Goal: Navigation & Orientation: Find specific page/section

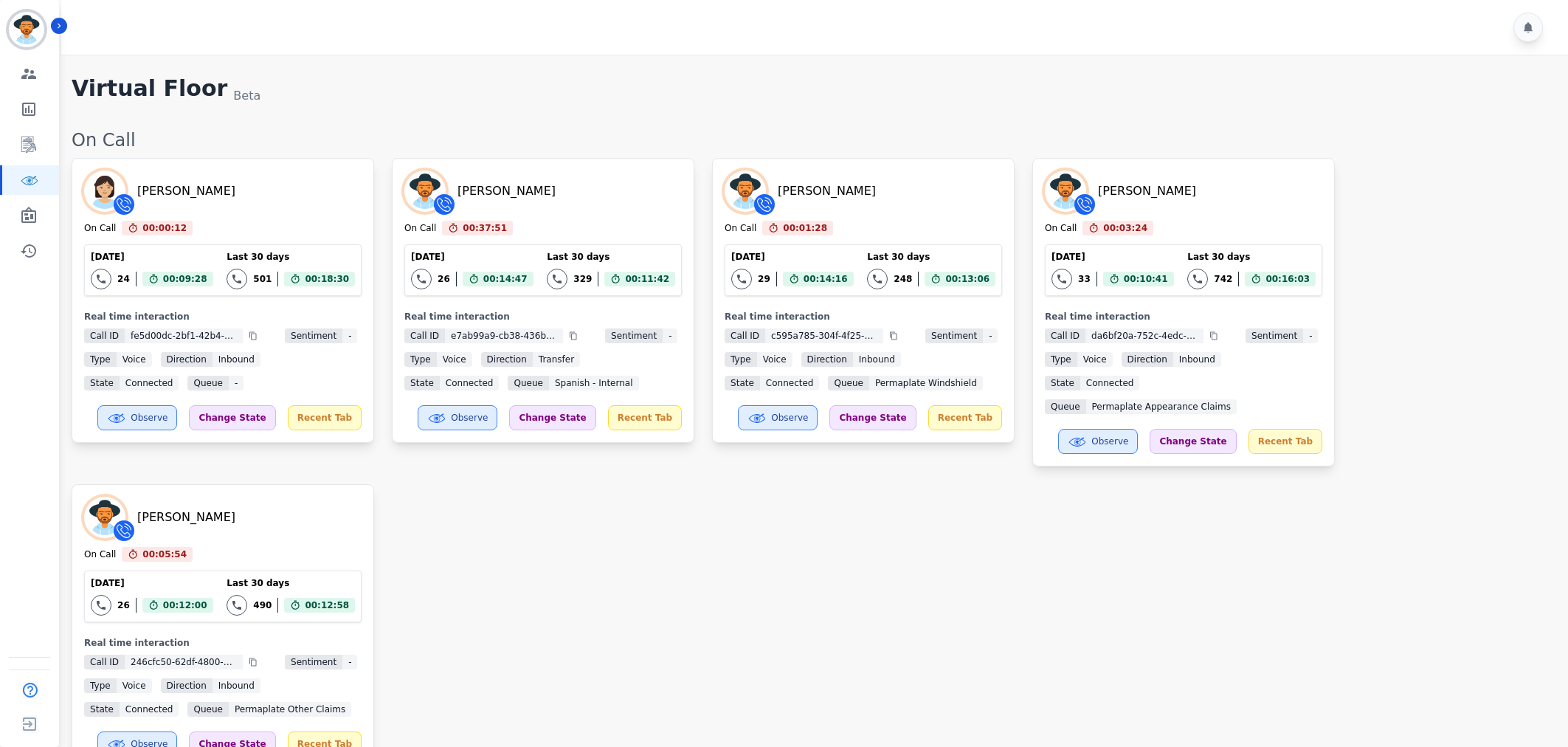
scroll to position [2469, 0]
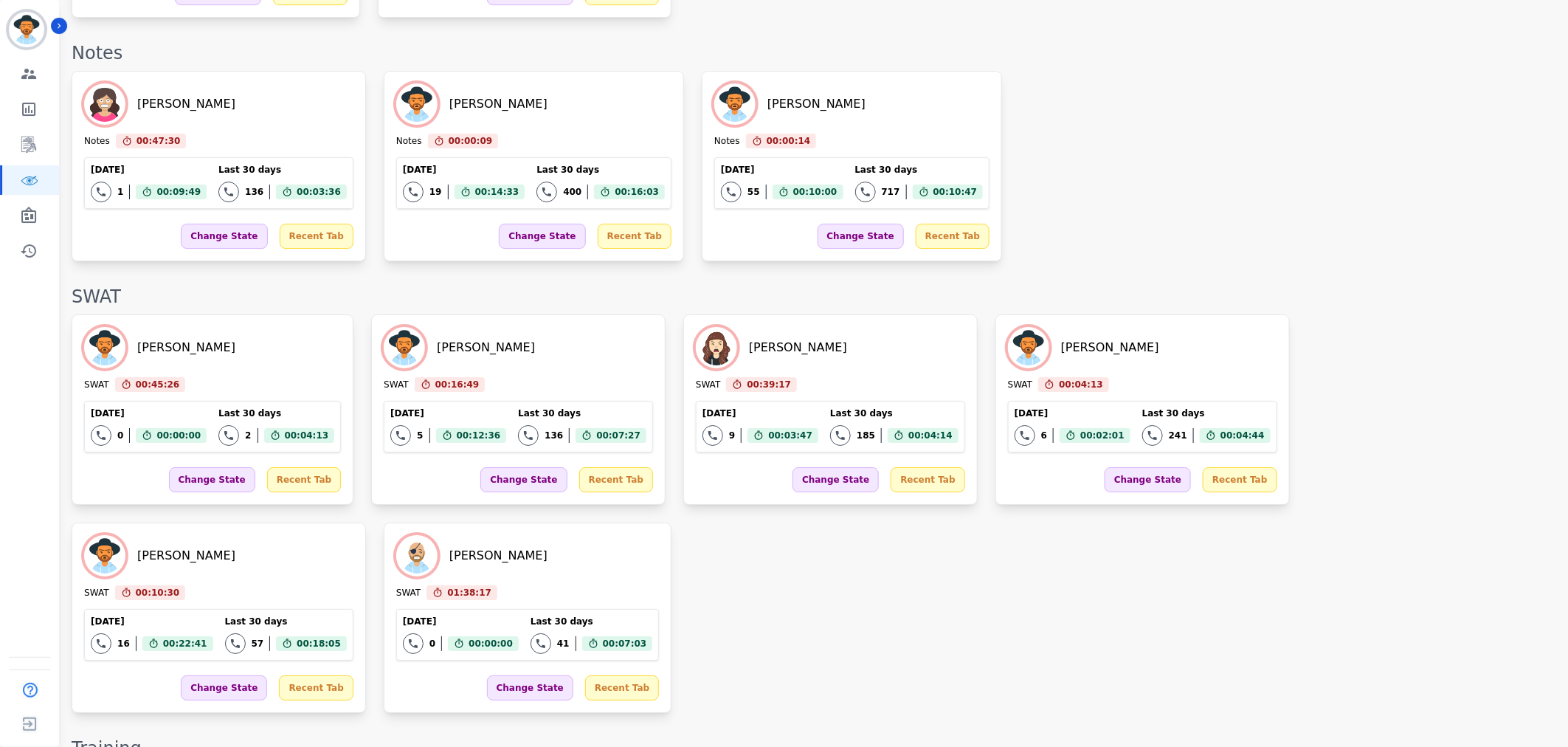
click at [1222, 451] on div "[PERSON_NAME] SWAT 00:45:26 Current State: SWAT [DATE] 0 Total interactions cou…" at bounding box center [812, 513] width 1482 height 399
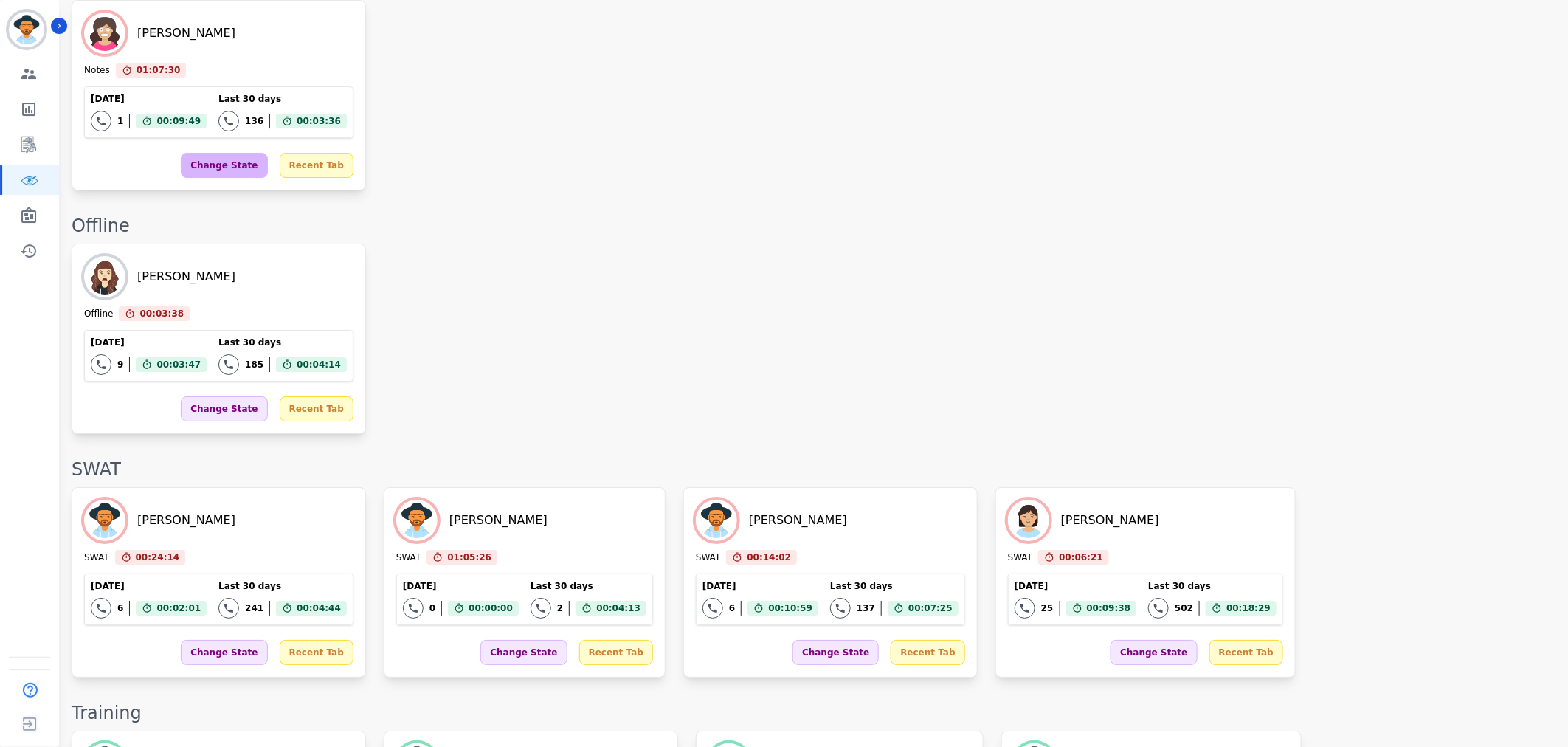
scroll to position [2410, 0]
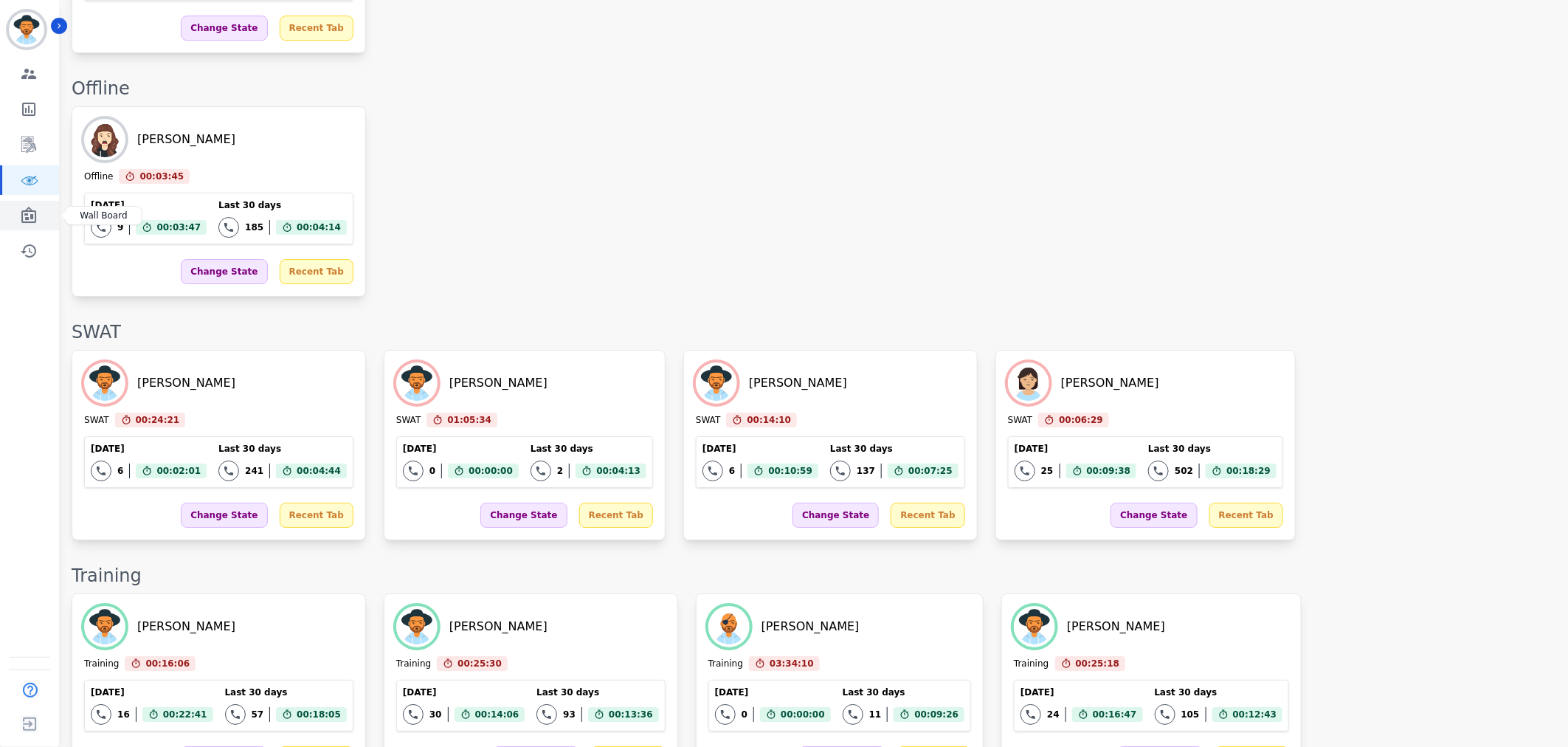
click at [32, 209] on icon "Sidebar" at bounding box center [29, 215] width 17 height 17
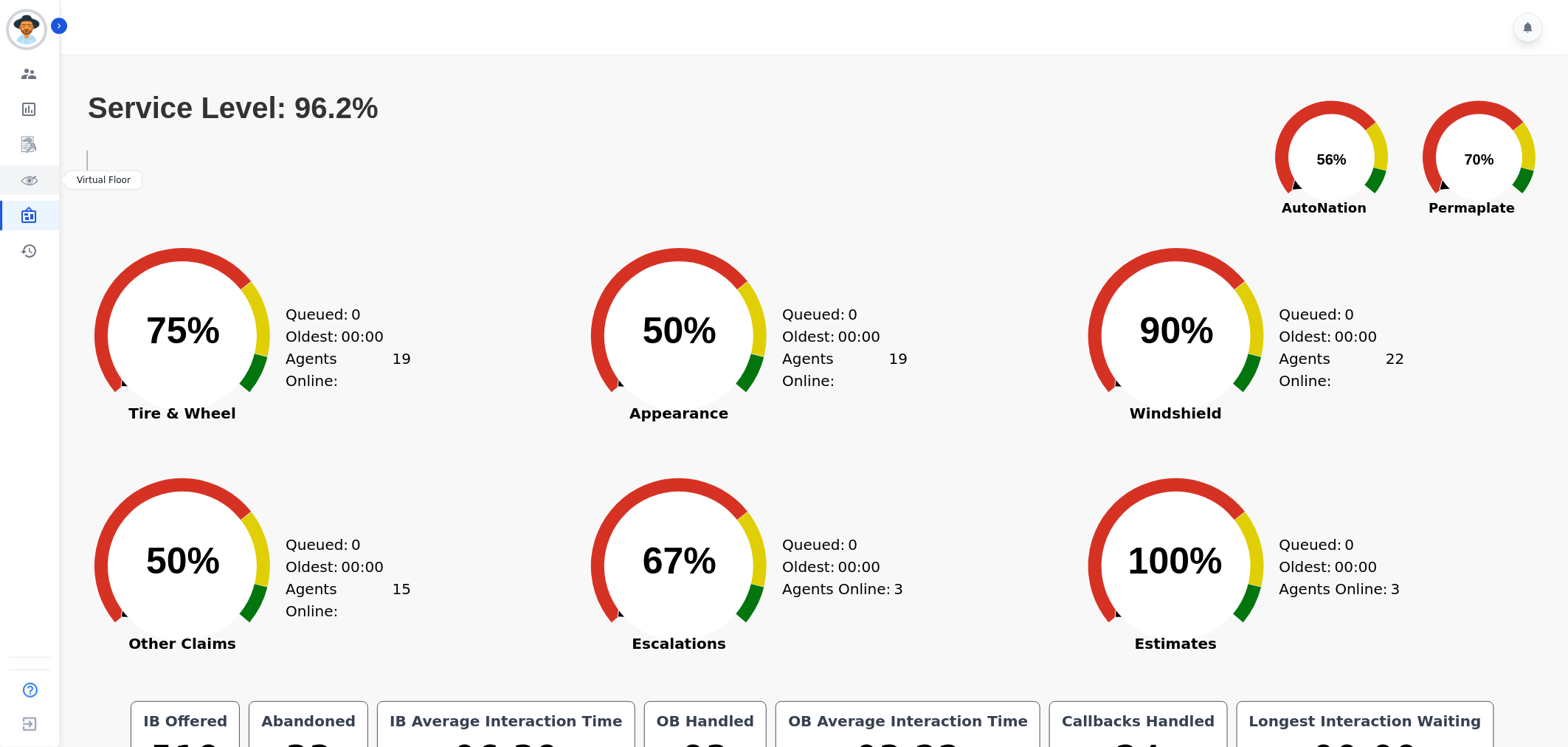
click at [34, 189] on link "Sidebar" at bounding box center [30, 180] width 57 height 30
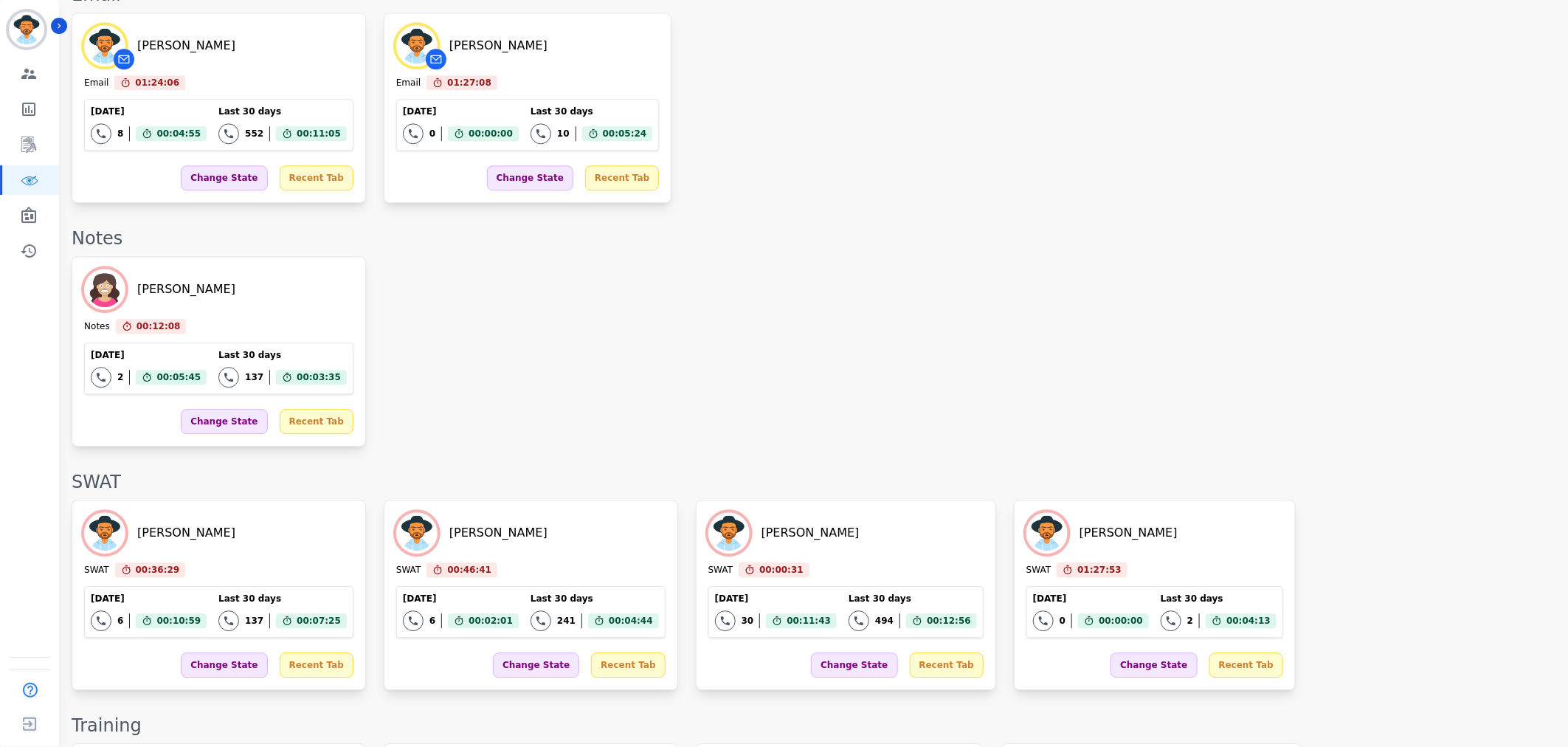
scroll to position [2284, 0]
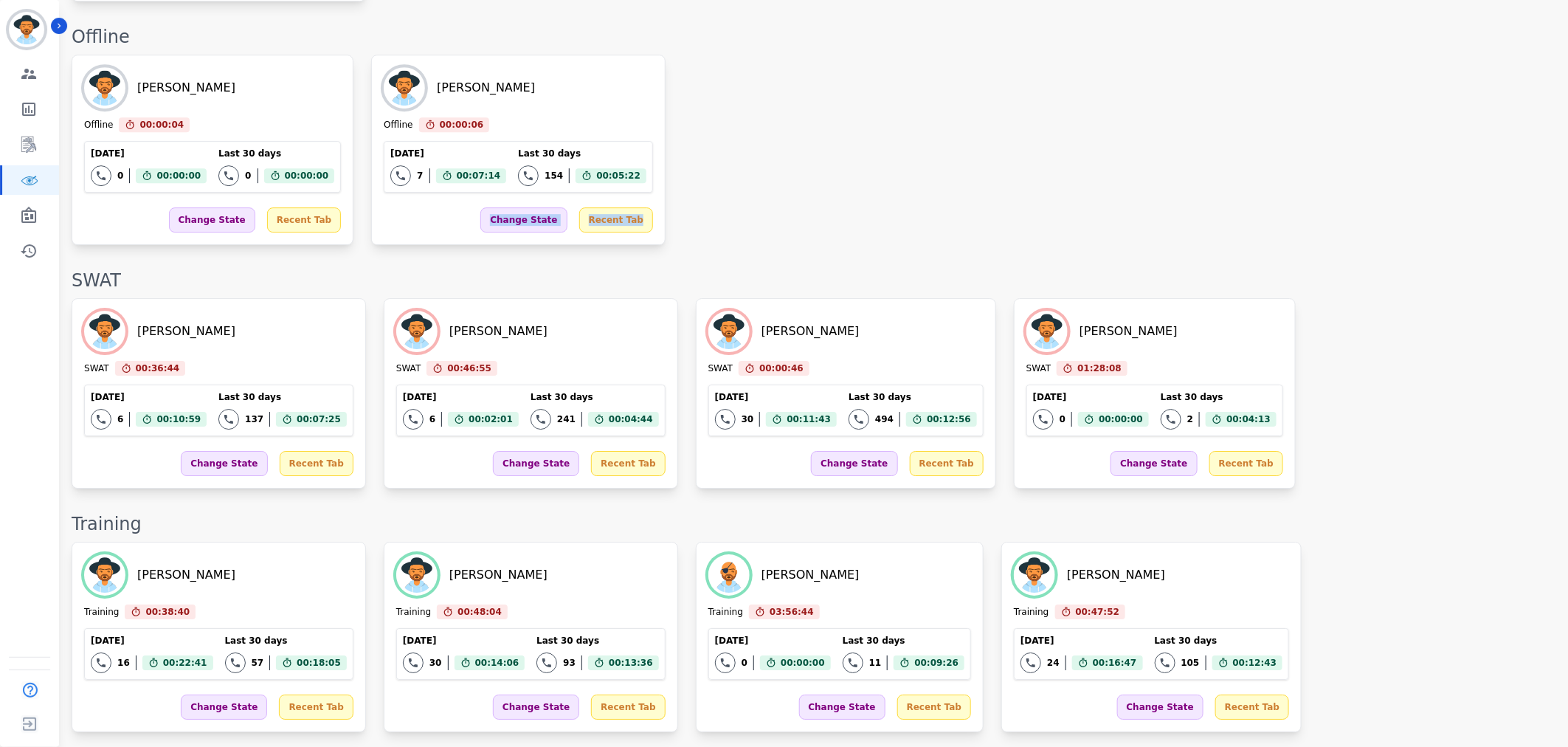
click at [731, 196] on div "[PERSON_NAME] Offline 00:00:04 Current State: Offline [DATE] 0 Total interactio…" at bounding box center [812, 150] width 1482 height 190
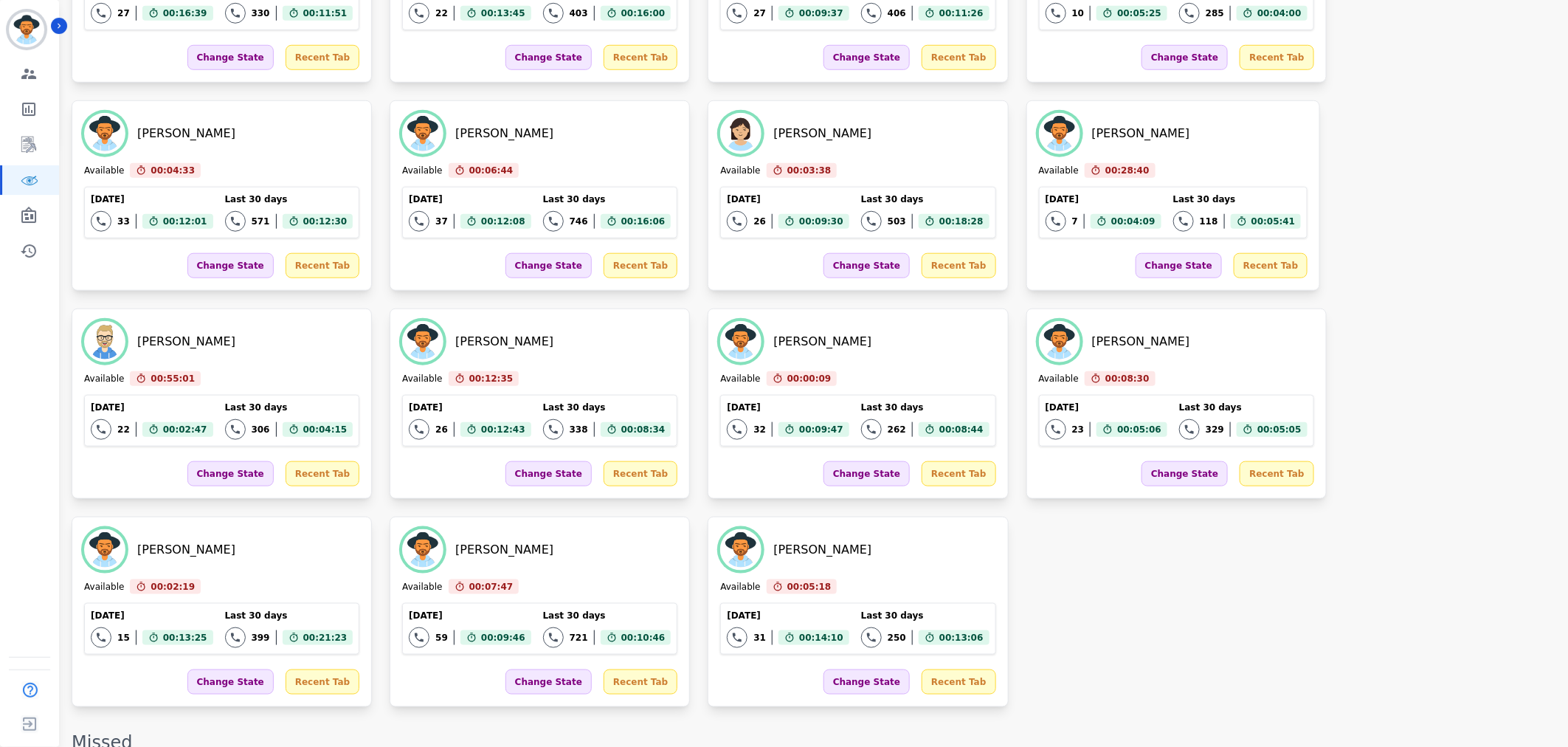
scroll to position [328, 0]
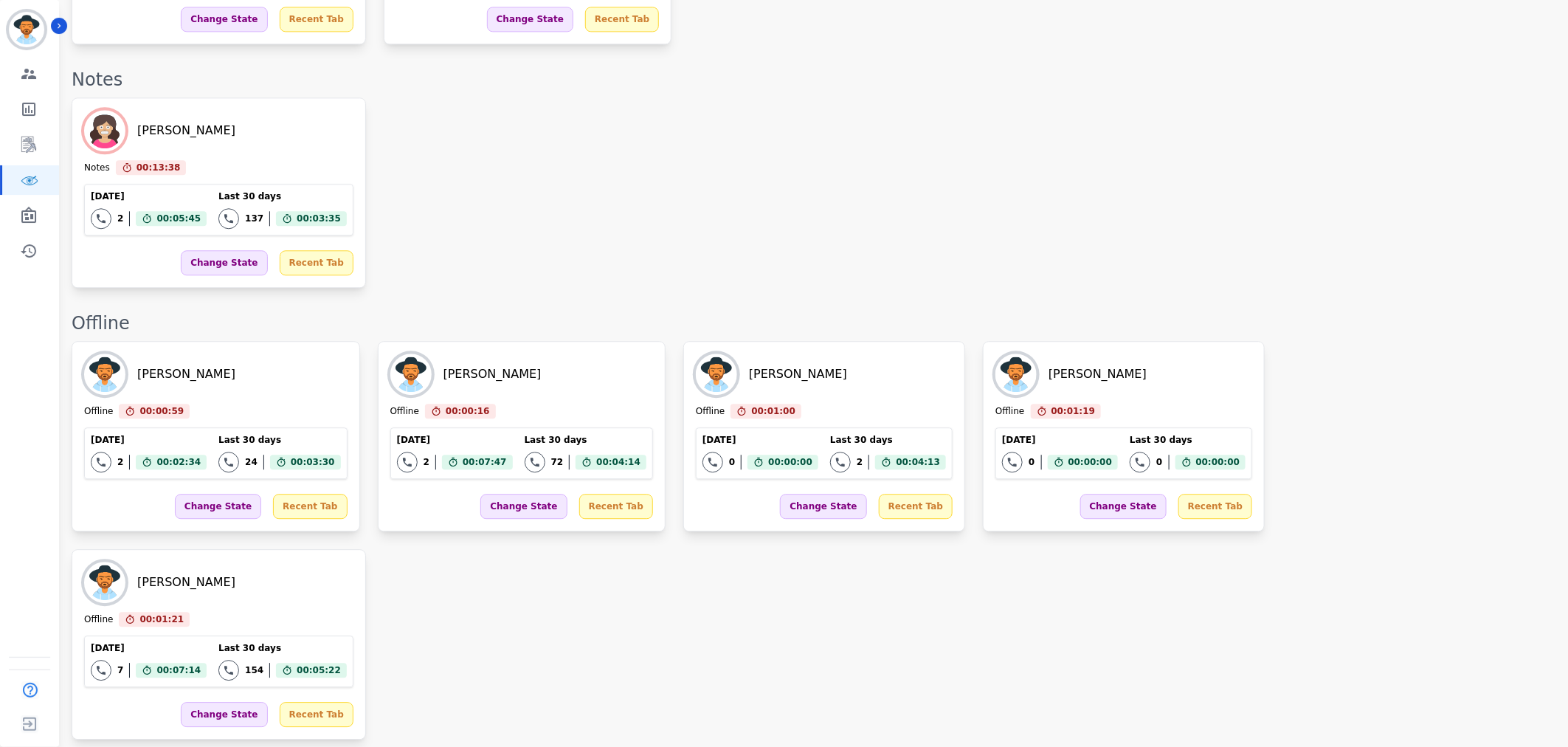
scroll to position [1839, 0]
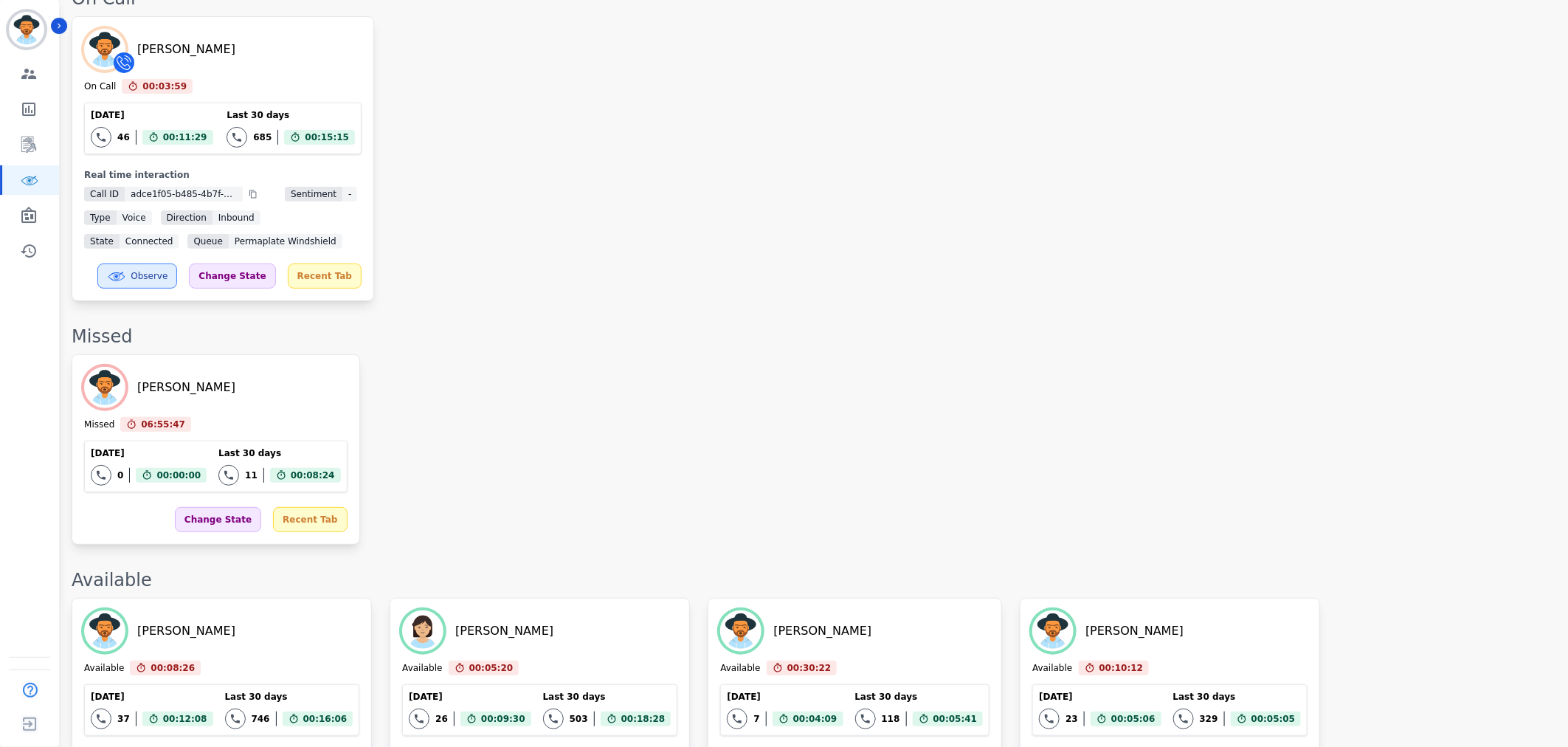
scroll to position [0, 0]
